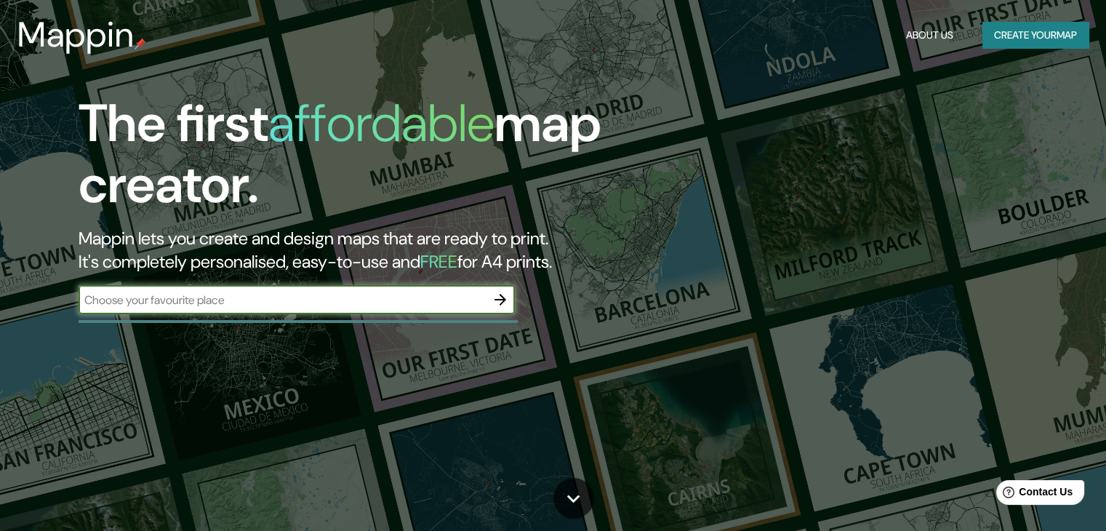
click at [454, 300] on input "text" at bounding box center [282, 300] width 407 height 17
type input "cordoba [GEOGRAPHIC_DATA]"
click at [503, 305] on icon "button" at bounding box center [500, 299] width 17 height 17
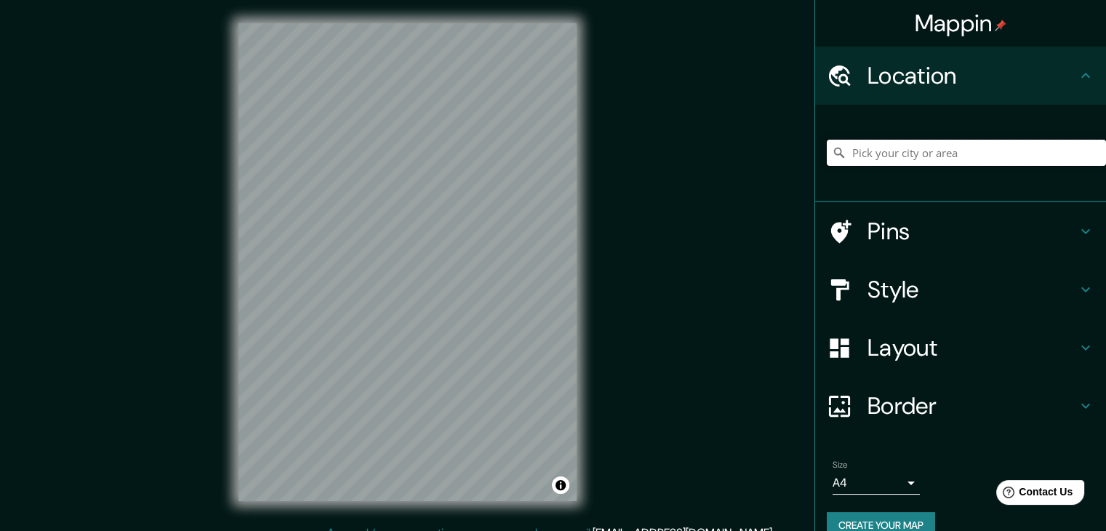
click at [893, 148] on input "Pick your city or area" at bounding box center [966, 153] width 279 height 26
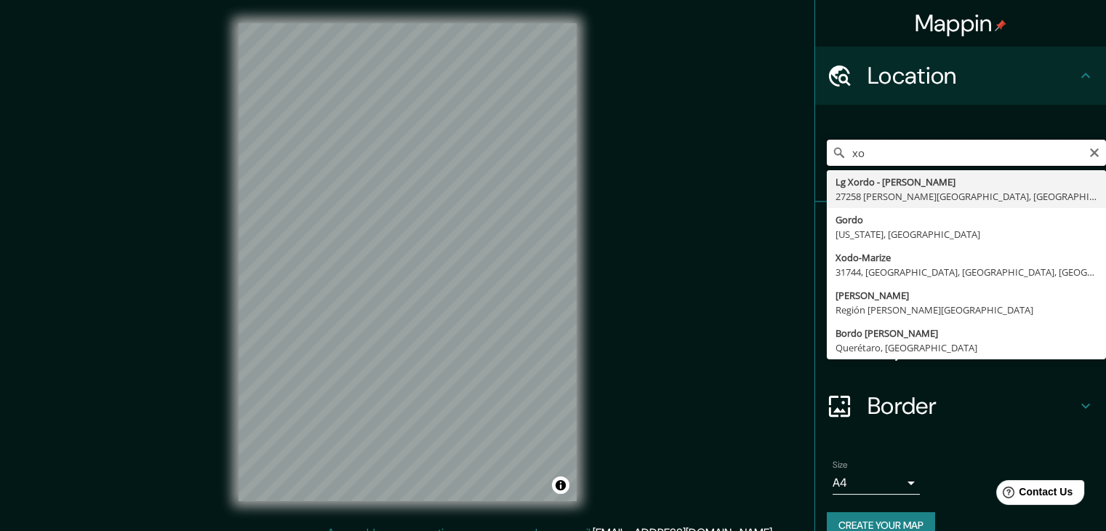
type input "x"
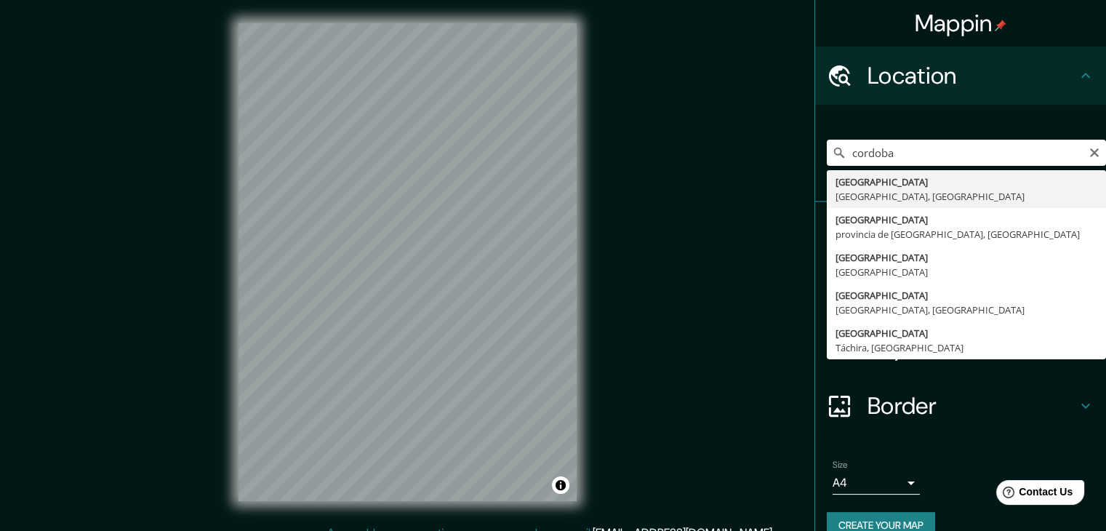
type input "[GEOGRAPHIC_DATA], [GEOGRAPHIC_DATA], [GEOGRAPHIC_DATA]"
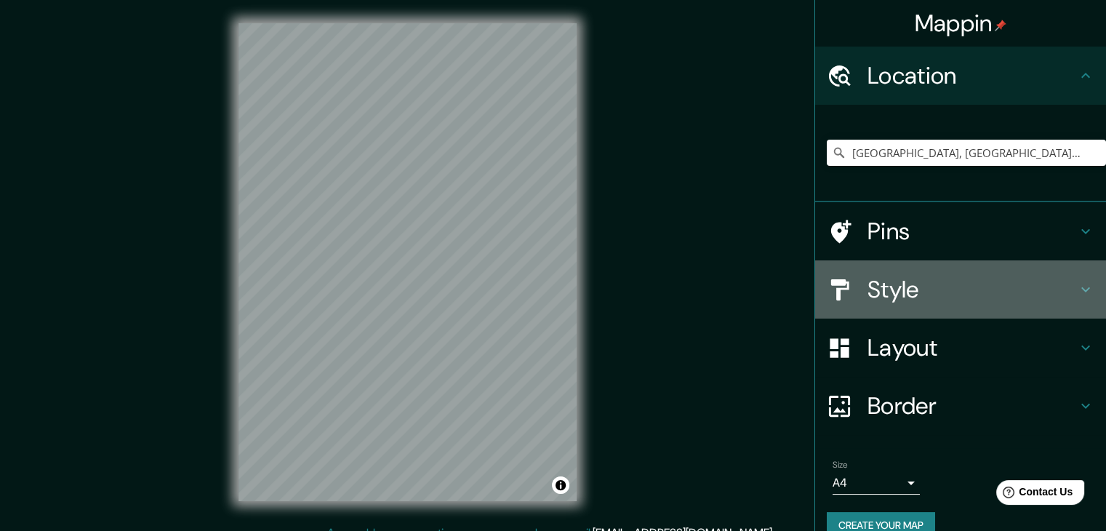
click at [919, 289] on h4 "Style" at bounding box center [972, 289] width 209 height 29
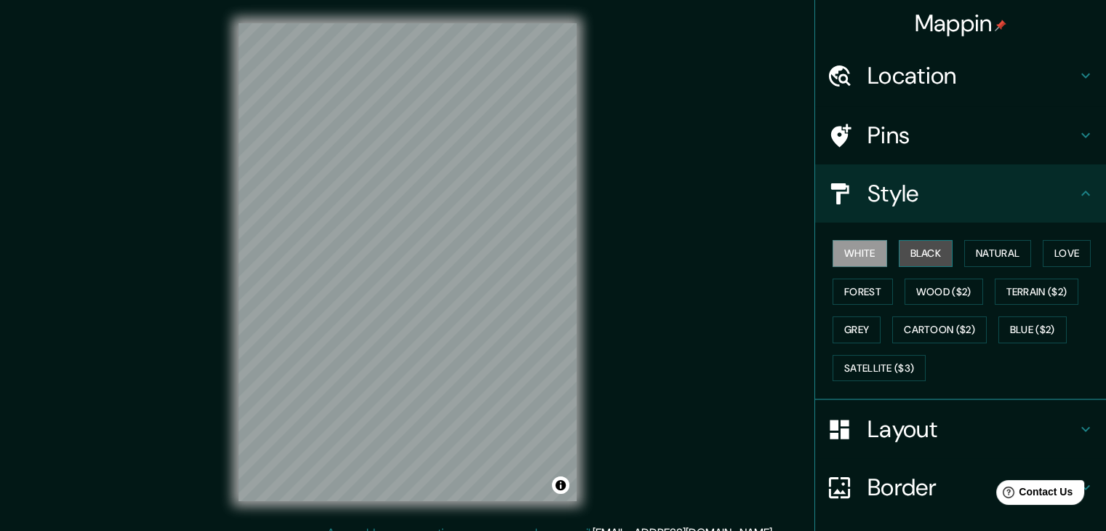
click at [924, 255] on button "Black" at bounding box center [926, 253] width 55 height 27
click at [560, 487] on button "Toggle attribution" at bounding box center [560, 484] width 17 height 17
